Goal: Navigation & Orientation: Find specific page/section

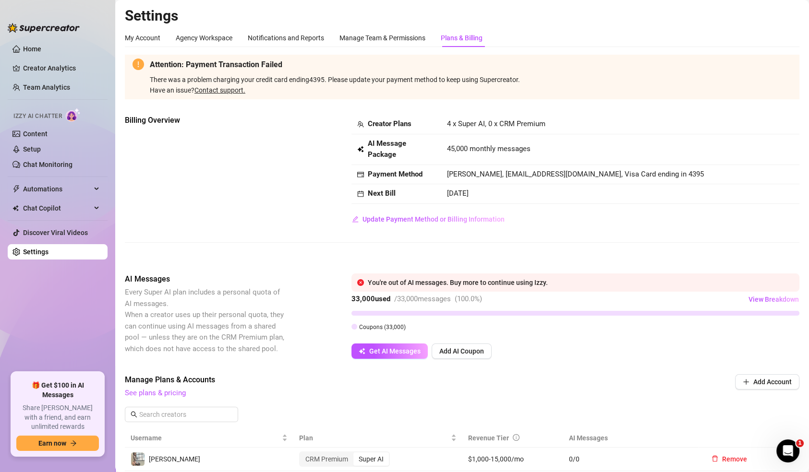
scroll to position [271, 0]
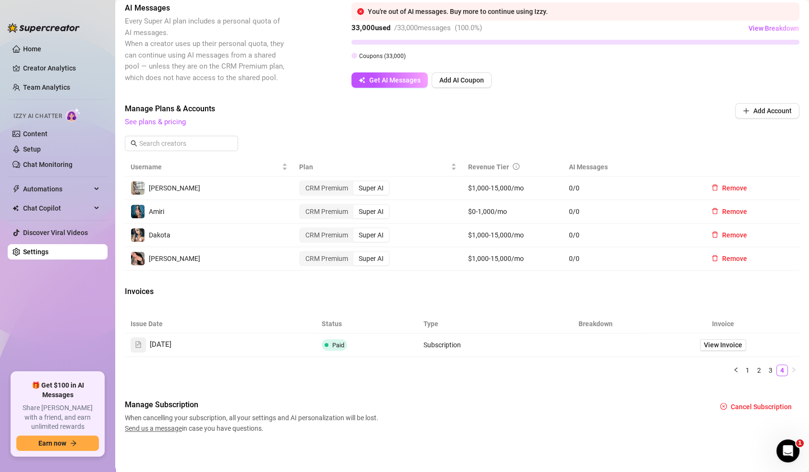
click at [48, 255] on link "Settings" at bounding box center [35, 252] width 25 height 8
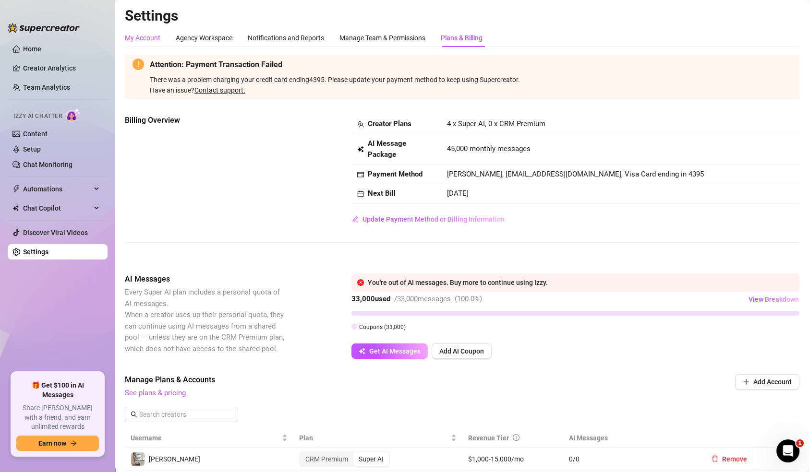
click at [150, 40] on div "My Account" at bounding box center [143, 38] width 36 height 11
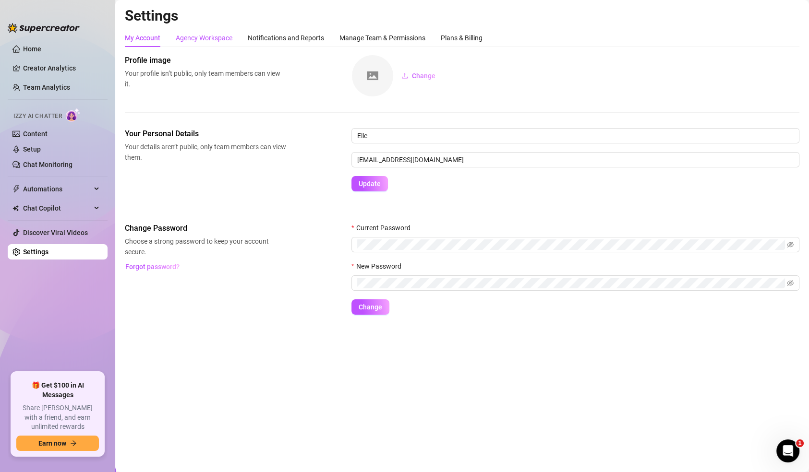
click at [221, 41] on div "Agency Workspace" at bounding box center [204, 38] width 57 height 11
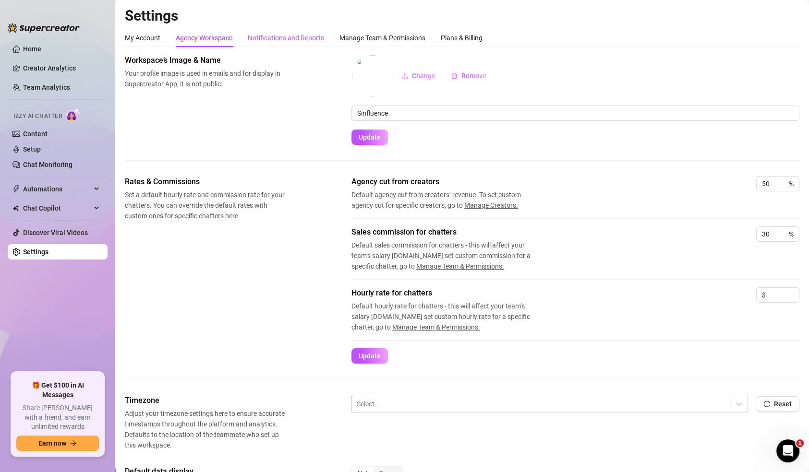
click at [265, 37] on div "Notifications and Reports" at bounding box center [286, 38] width 76 height 11
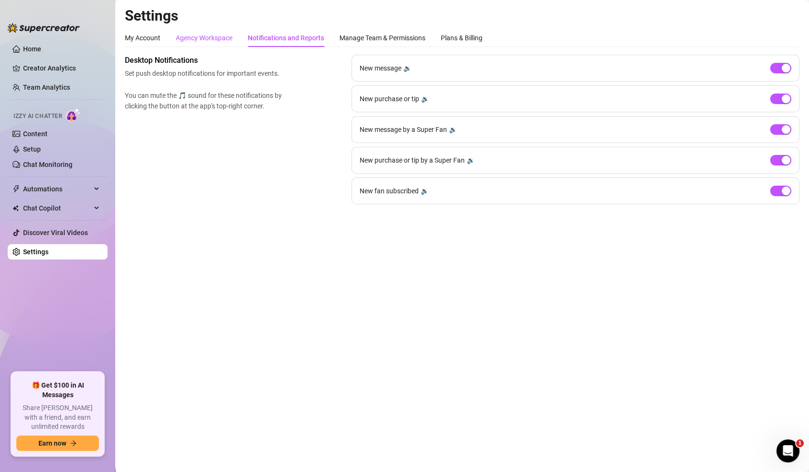
click at [223, 34] on div "Agency Workspace" at bounding box center [204, 38] width 57 height 11
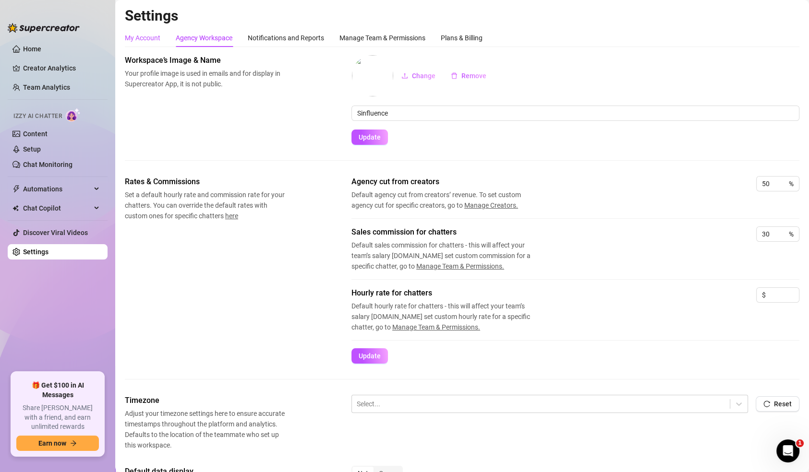
click at [143, 42] on div "My Account" at bounding box center [143, 38] width 36 height 11
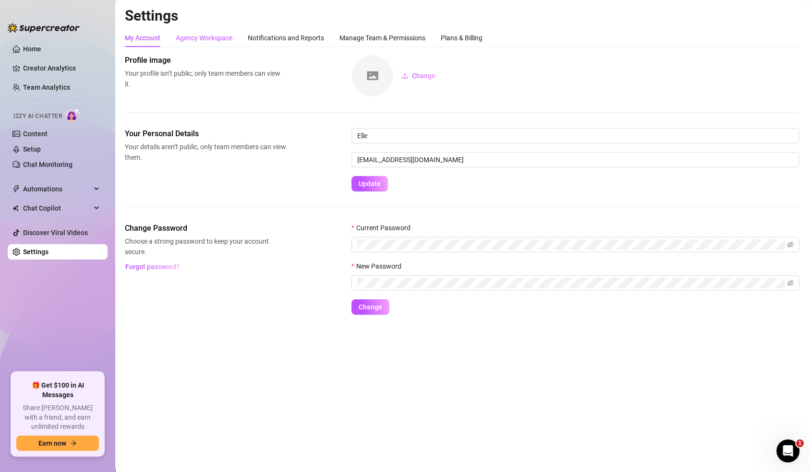
click at [224, 35] on div "Agency Workspace" at bounding box center [204, 38] width 57 height 11
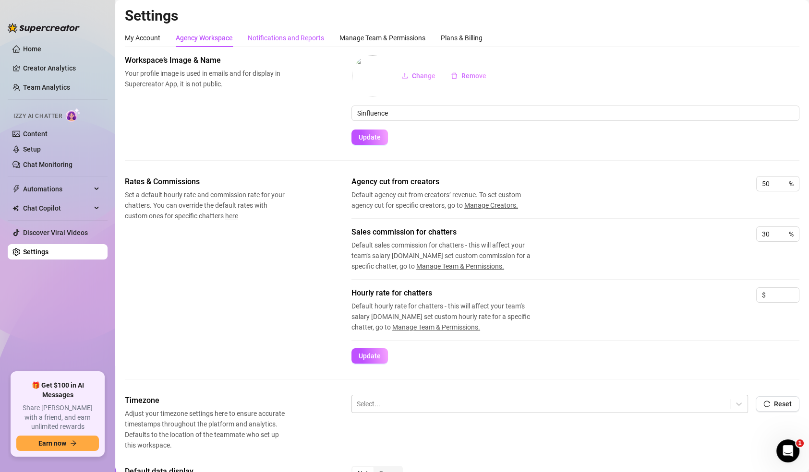
click at [278, 35] on div "Notifications and Reports" at bounding box center [286, 38] width 76 height 11
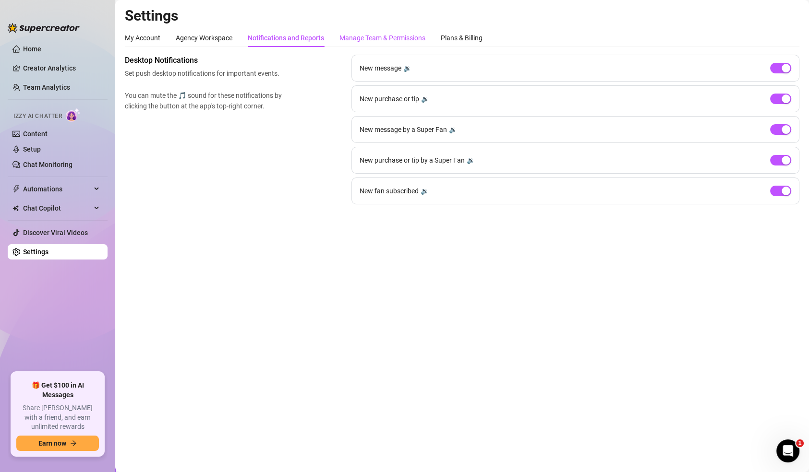
click at [408, 35] on div "Manage Team & Permissions" at bounding box center [382, 38] width 86 height 11
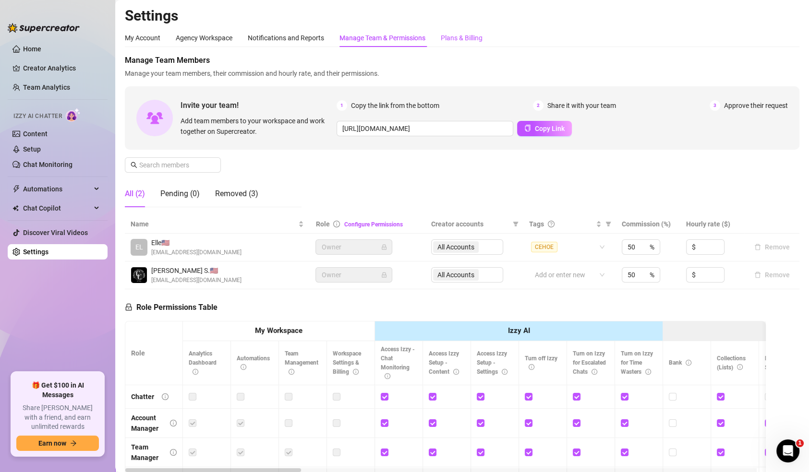
click at [464, 38] on div "Plans & Billing" at bounding box center [462, 38] width 42 height 11
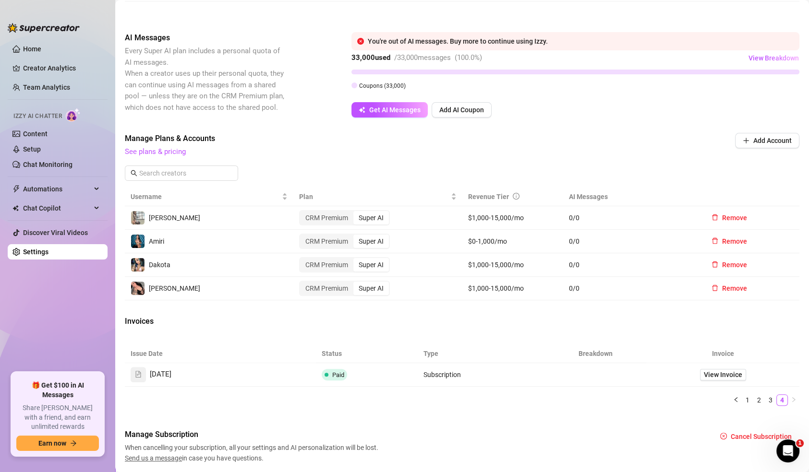
scroll to position [242, 0]
